Goal: Task Accomplishment & Management: Use online tool/utility

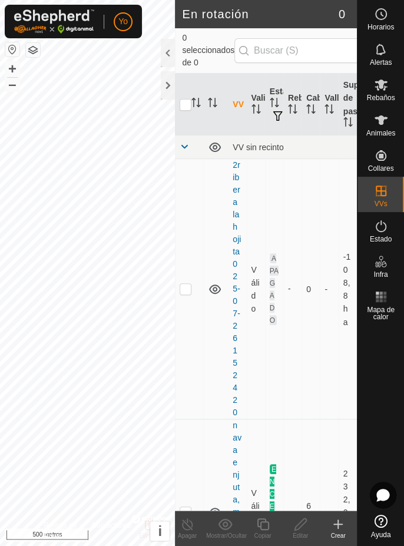
click at [167, 55] on div at bounding box center [168, 53] width 14 height 28
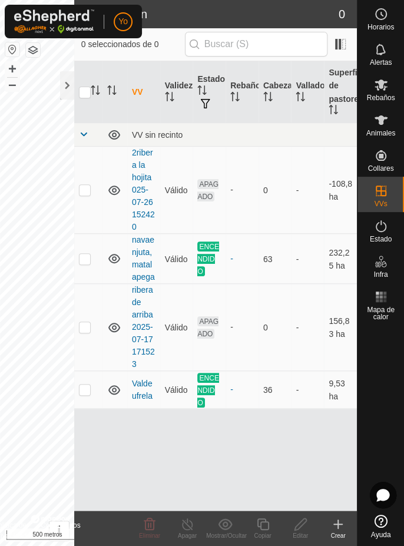
click at [206, 389] on font "ENCENDIDO" at bounding box center [208, 389] width 22 height 33
click at [210, 387] on font "ENCENDIDO" at bounding box center [208, 389] width 22 height 33
click at [272, 392] on td "36" at bounding box center [275, 390] width 33 height 38
click at [277, 391] on td "36" at bounding box center [275, 390] width 33 height 38
click at [311, 375] on td "-" at bounding box center [307, 390] width 33 height 38
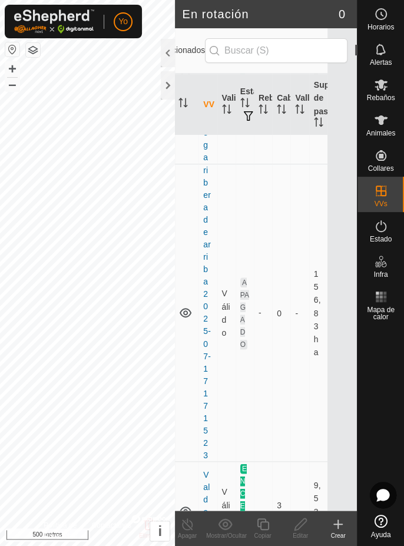
scroll to position [0, 35]
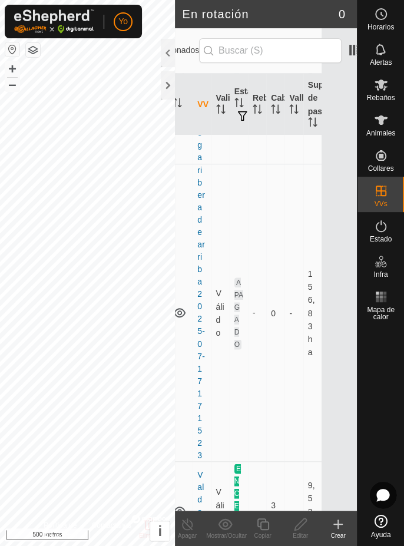
click at [287, 286] on td "-" at bounding box center [293, 312] width 18 height 297
click at [386, 130] on font "Animales" at bounding box center [380, 133] width 29 height 8
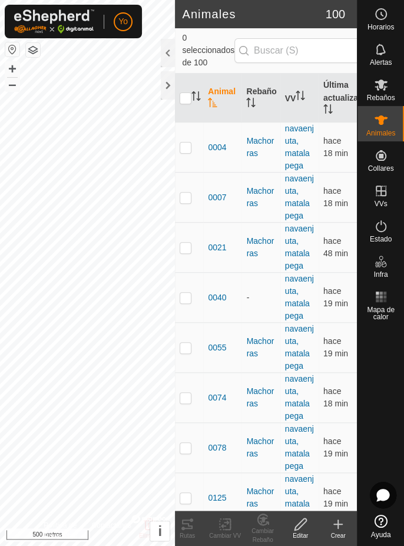
click at [169, 65] on div at bounding box center [168, 53] width 14 height 28
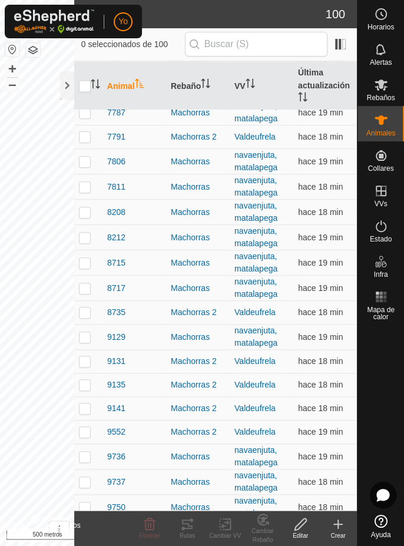
scroll to position [2051, 0]
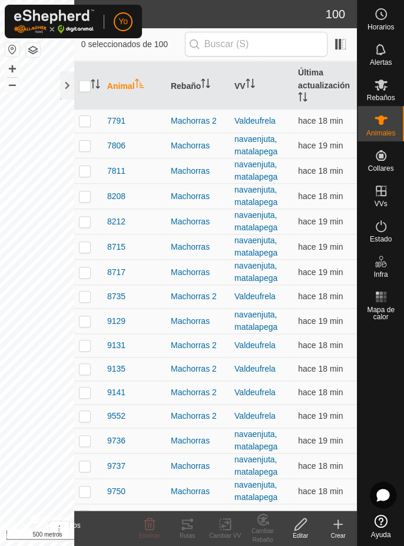
click at [308, 531] on div "Editar" at bounding box center [300, 535] width 38 height 9
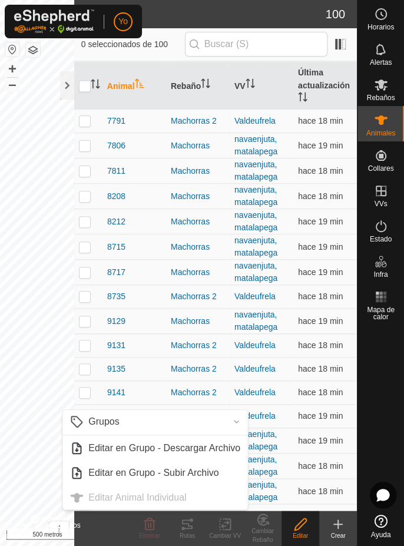
click at [303, 532] on font "Editar" at bounding box center [300, 535] width 15 height 6
click at [338, 532] on font "Crear" at bounding box center [337, 535] width 15 height 6
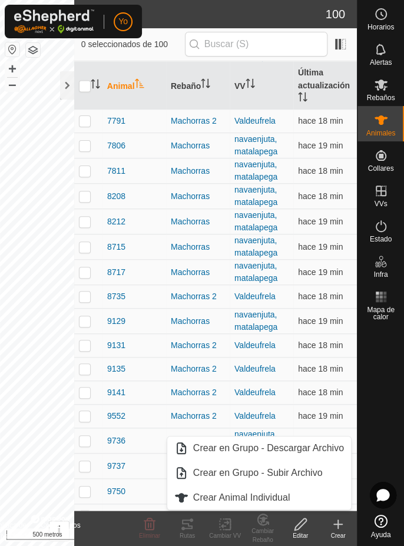
click at [340, 534] on font "Crear" at bounding box center [337, 535] width 15 height 6
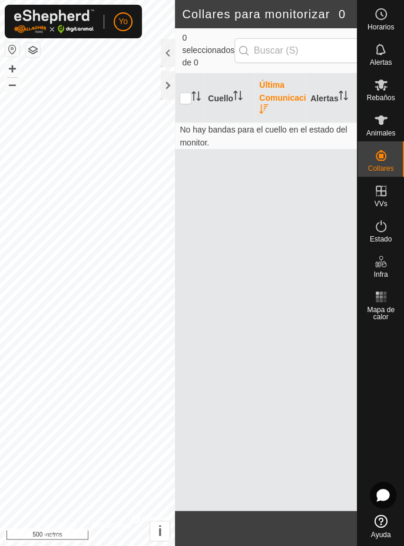
click at [170, 55] on div at bounding box center [168, 53] width 14 height 28
click at [163, 54] on div at bounding box center [168, 53] width 14 height 28
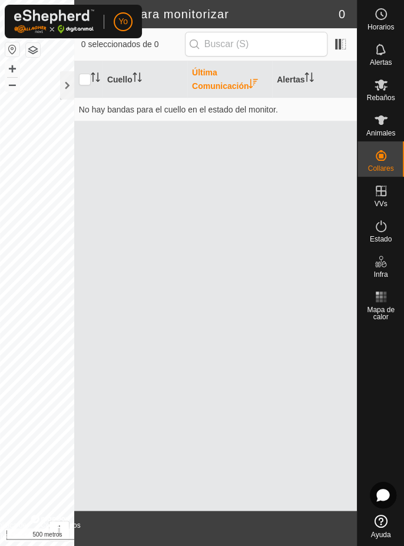
click at [131, 80] on font "Cuello" at bounding box center [119, 79] width 25 height 9
click at [301, 84] on font "Alertas" at bounding box center [291, 79] width 28 height 9
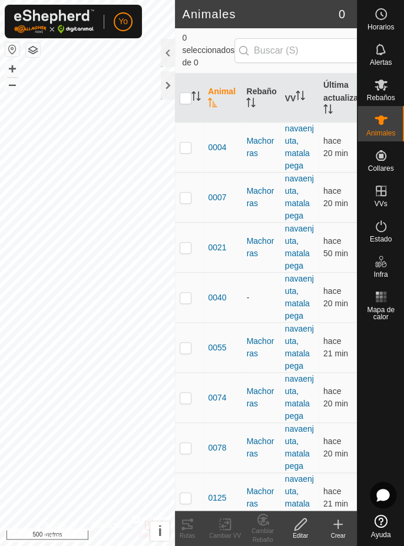
click at [165, 52] on div at bounding box center [168, 53] width 14 height 28
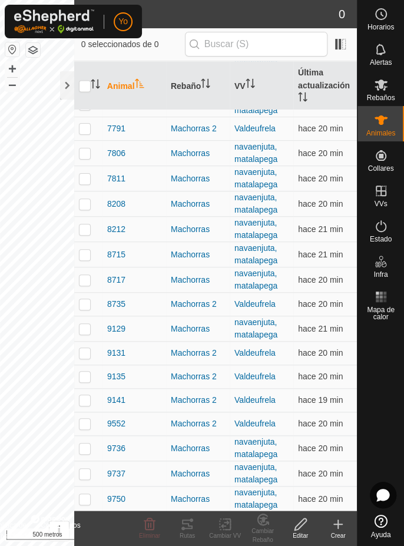
scroll to position [2051, 0]
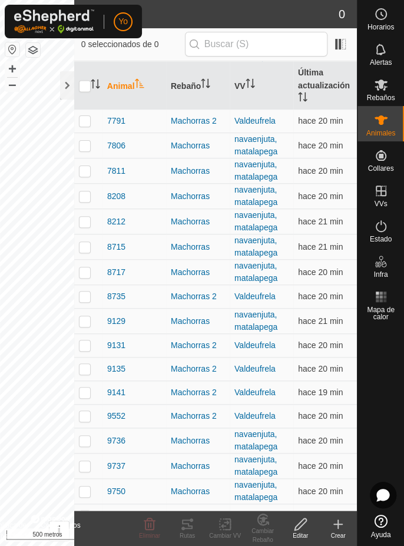
click at [299, 533] on font "Editar" at bounding box center [300, 535] width 15 height 6
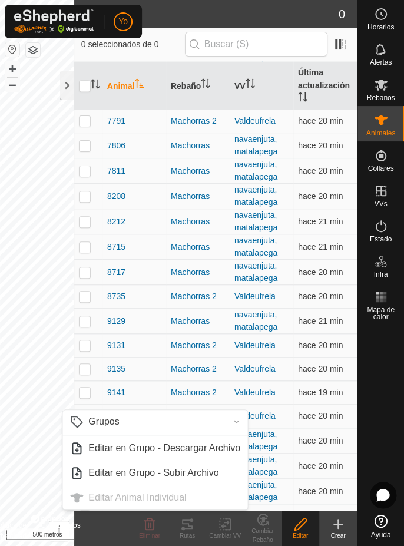
click at [306, 535] on font "Editar" at bounding box center [300, 535] width 15 height 6
click at [343, 529] on icon at bounding box center [338, 524] width 14 height 14
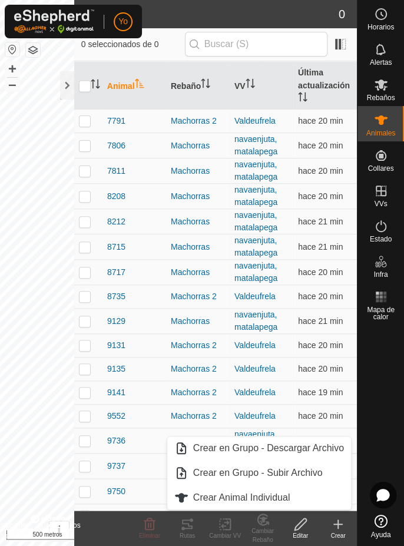
click at [342, 531] on div "Crear" at bounding box center [338, 535] width 38 height 9
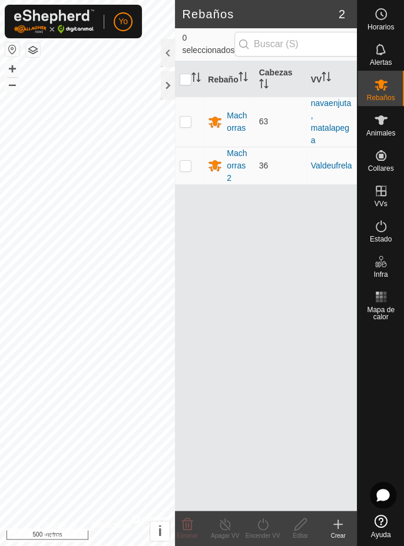
click at [241, 155] on font "Machorras 2" at bounding box center [237, 165] width 20 height 34
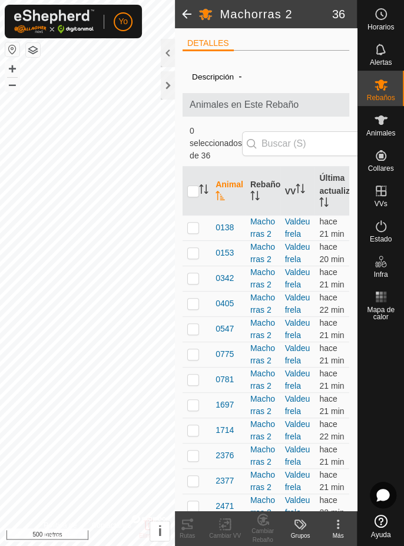
click at [170, 63] on div at bounding box center [168, 53] width 14 height 28
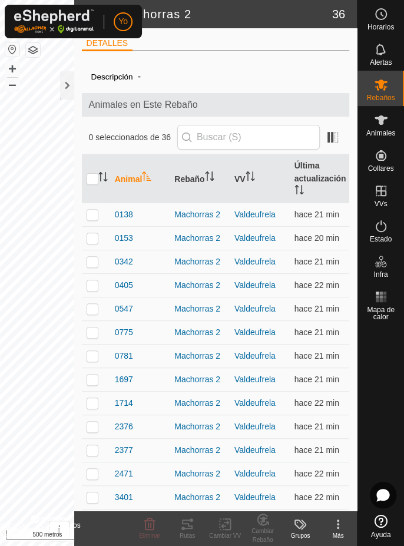
click at [250, 184] on th "VV" at bounding box center [260, 178] width 60 height 49
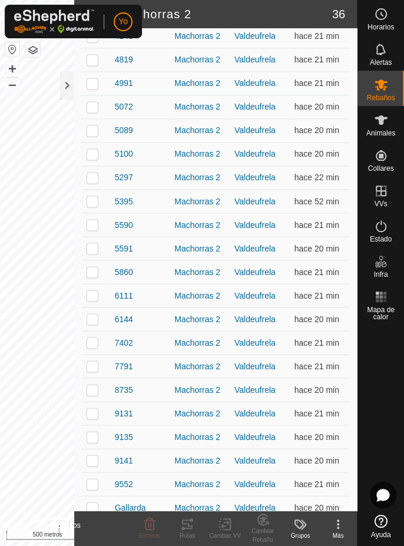
scroll to position [539, 0]
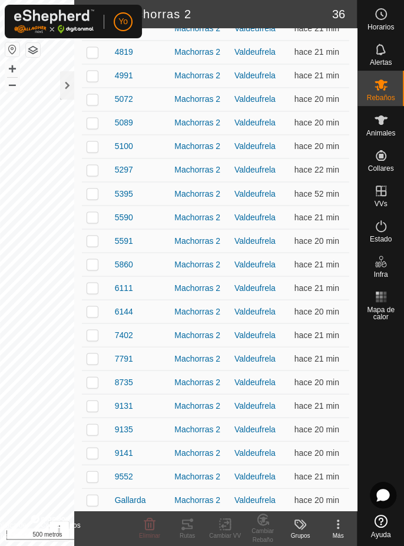
click at [343, 528] on icon at bounding box center [338, 524] width 14 height 14
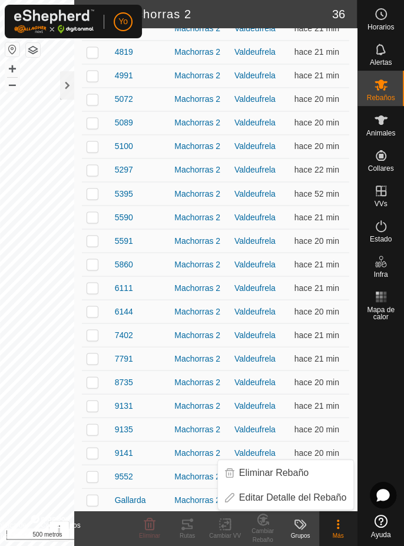
click at [306, 495] on font "Editar Detalle del Rebaño" at bounding box center [292, 497] width 107 height 10
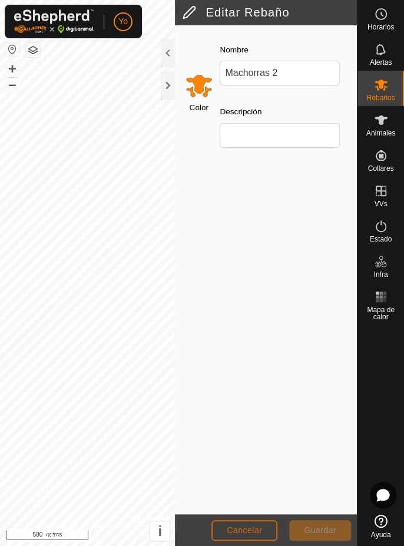
click at [255, 526] on font "Cancelar" at bounding box center [244, 529] width 35 height 9
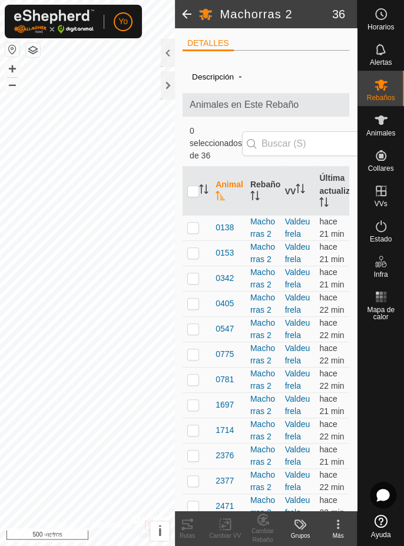
click at [172, 59] on div at bounding box center [168, 53] width 14 height 28
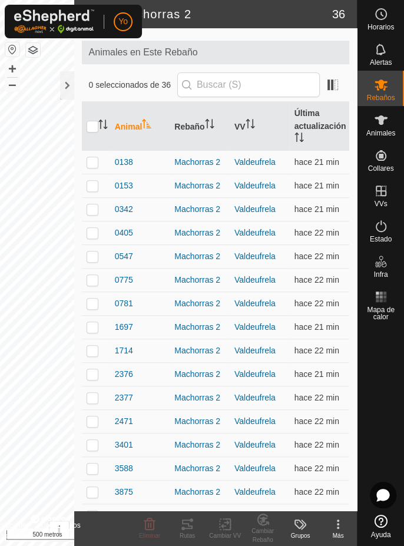
scroll to position [54, 0]
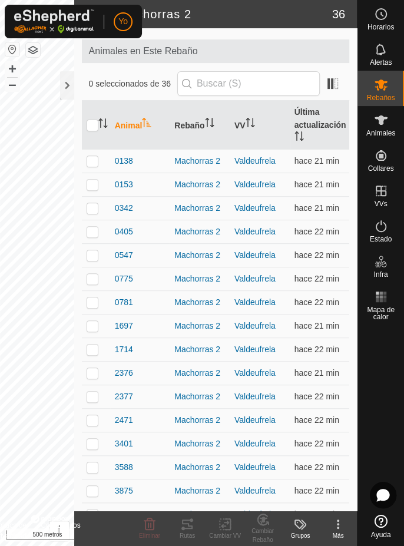
click at [97, 444] on p-checkbox at bounding box center [93, 443] width 12 height 9
checkbox input "true"
click at [191, 523] on icon at bounding box center [187, 524] width 14 height 14
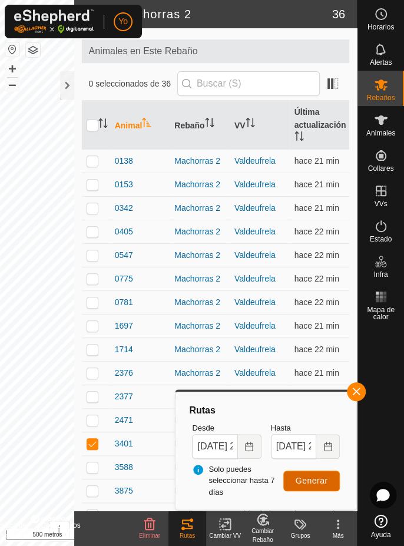
click at [314, 484] on font "Generar" at bounding box center [312, 480] width 32 height 9
click at [221, 442] on input "[DATE] 23:25" at bounding box center [214, 446] width 45 height 25
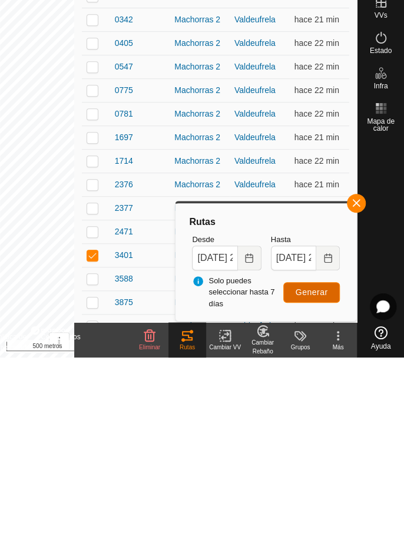
click at [320, 479] on font "Generar" at bounding box center [312, 480] width 32 height 9
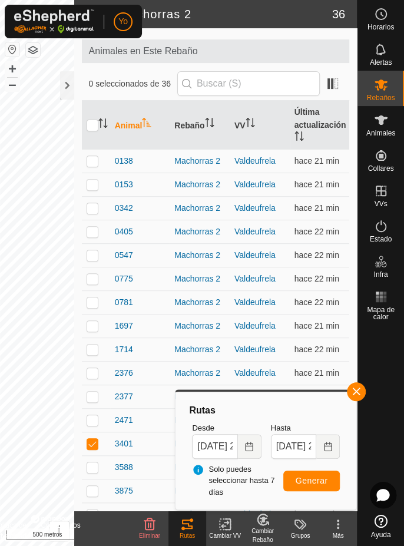
click at [188, 524] on icon at bounding box center [187, 523] width 11 height 9
click at [337, 530] on icon at bounding box center [338, 524] width 14 height 14
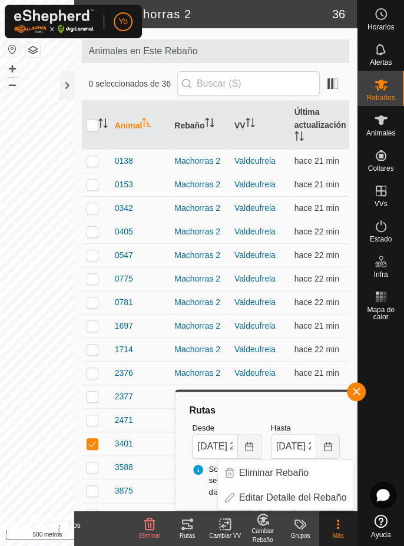
click at [343, 533] on font "Más" at bounding box center [338, 535] width 11 height 6
click at [360, 399] on button "button" at bounding box center [356, 391] width 19 height 19
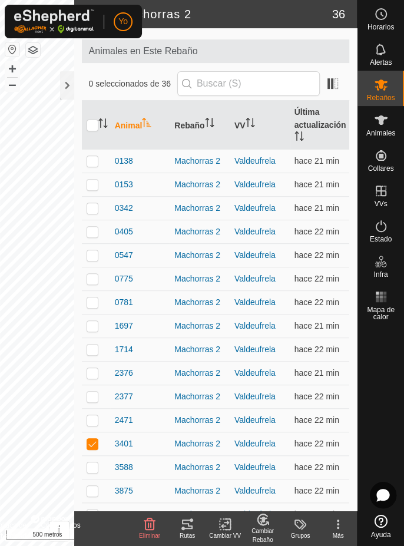
click at [382, 310] on font "Mapa de calor" at bounding box center [381, 313] width 28 height 15
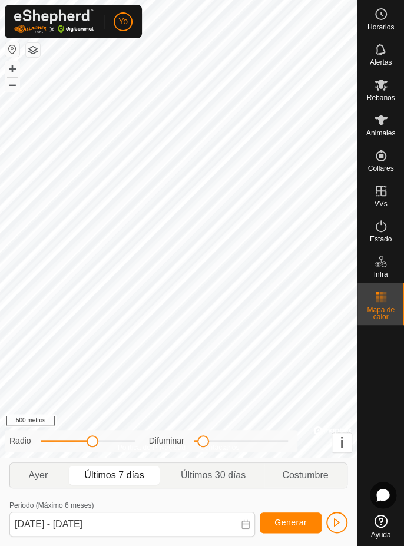
click at [120, 477] on font "Últimos 7 días" at bounding box center [113, 475] width 59 height 10
click at [303, 475] on font "Costumbre" at bounding box center [305, 475] width 46 height 10
click at [231, 480] on font "Últimos 30 días" at bounding box center [213, 475] width 65 height 10
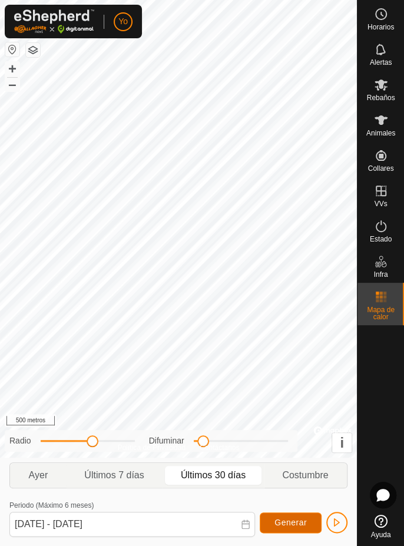
click at [291, 525] on font "Generar" at bounding box center [290, 522] width 32 height 9
click at [316, 480] on font "Costumbre" at bounding box center [305, 475] width 46 height 10
click at [298, 520] on font "Generar" at bounding box center [290, 522] width 32 height 9
click at [303, 526] on font "Generar" at bounding box center [290, 522] width 32 height 9
click at [46, 476] on font "Ayer" at bounding box center [38, 475] width 19 height 10
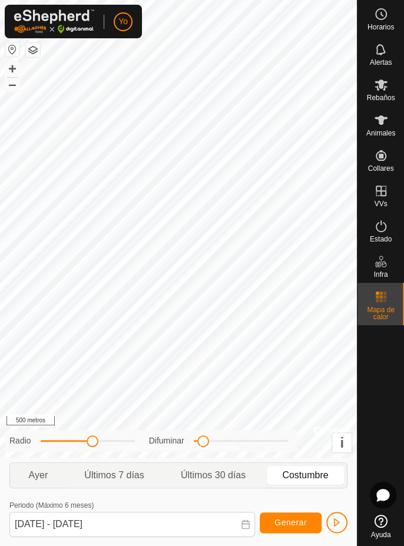
type input "[DATE] - [DATE]"
click at [293, 524] on font "Generar" at bounding box center [290, 522] width 32 height 9
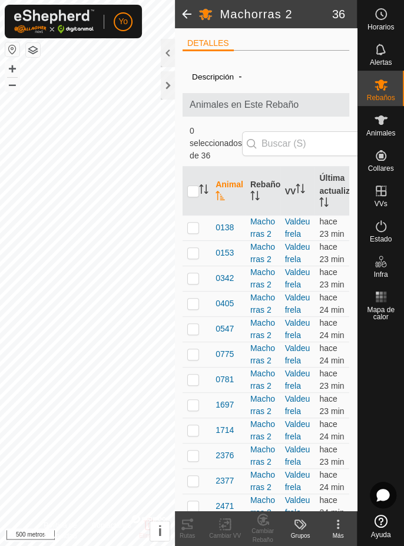
click at [396, 489] on div at bounding box center [383, 495] width 26 height 26
click at [167, 87] on div at bounding box center [168, 85] width 14 height 28
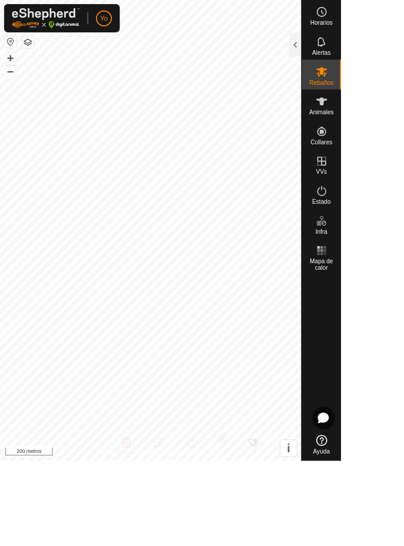
click at [403, 513] on html "Yo Horarios Alertas Rebaños Animales Collares VVs Estado Infra Mapa de calor Ay…" at bounding box center [202, 273] width 404 height 546
